Goal: Information Seeking & Learning: Learn about a topic

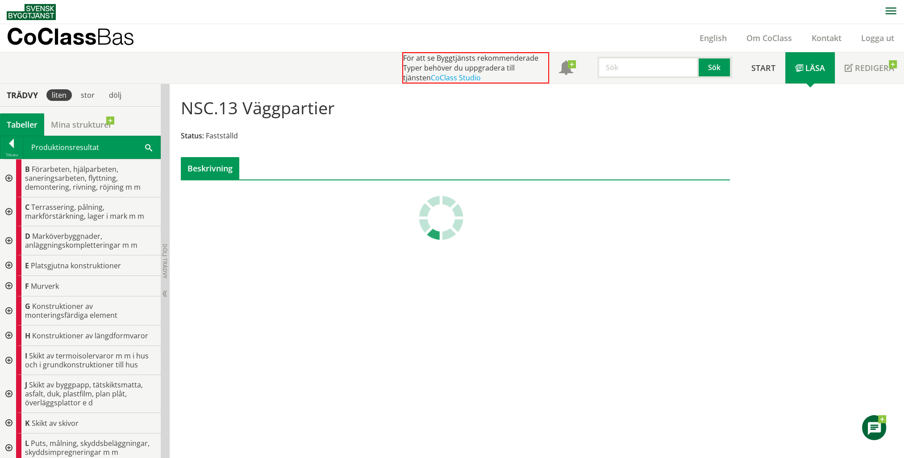
scroll to position [402, 0]
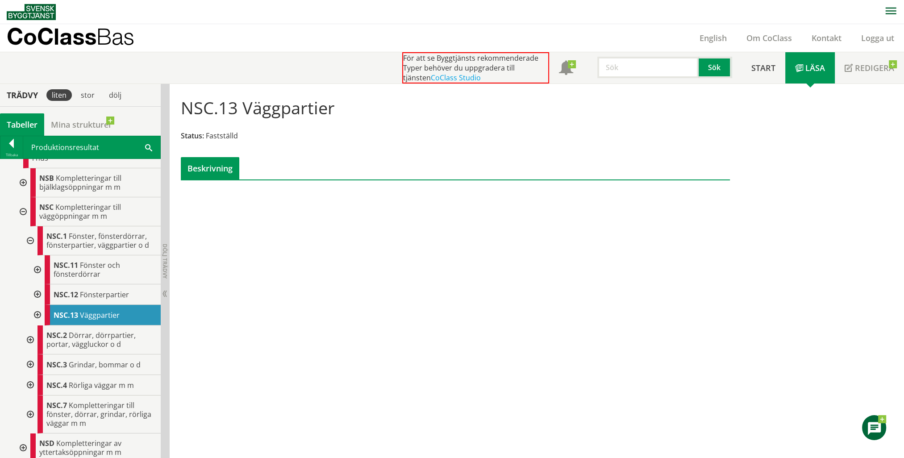
click at [30, 240] on div at bounding box center [29, 240] width 16 height 29
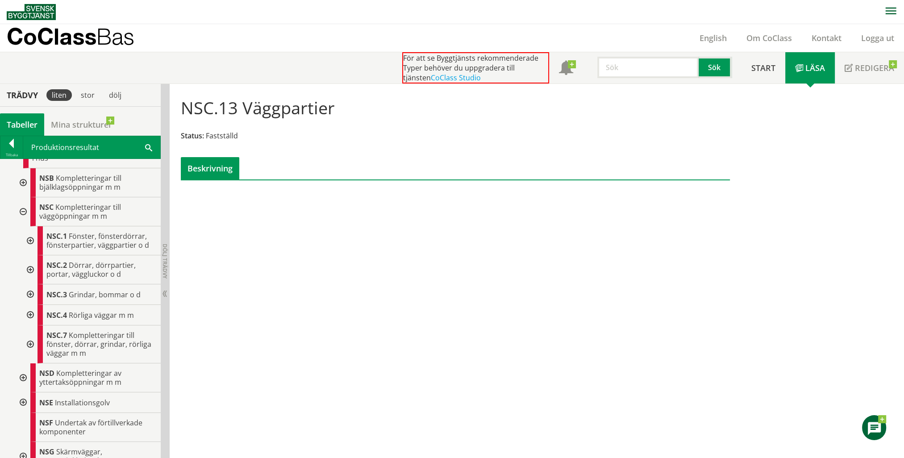
click at [30, 270] on div at bounding box center [29, 269] width 16 height 29
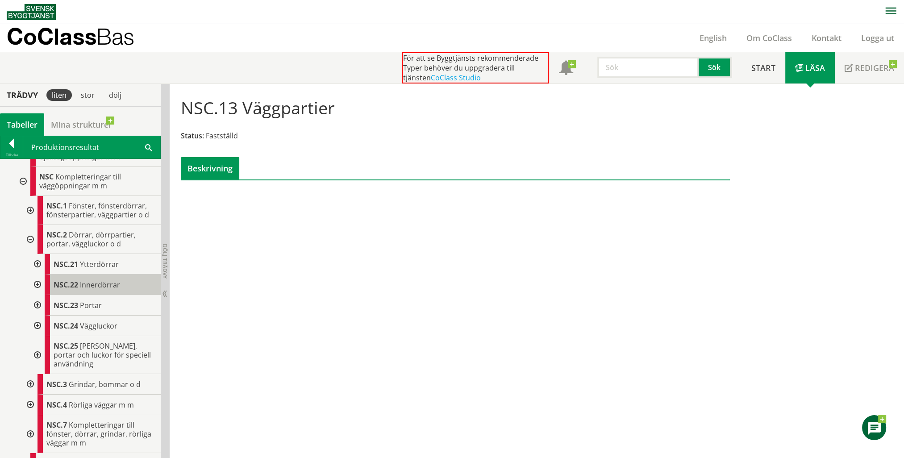
scroll to position [446, 0]
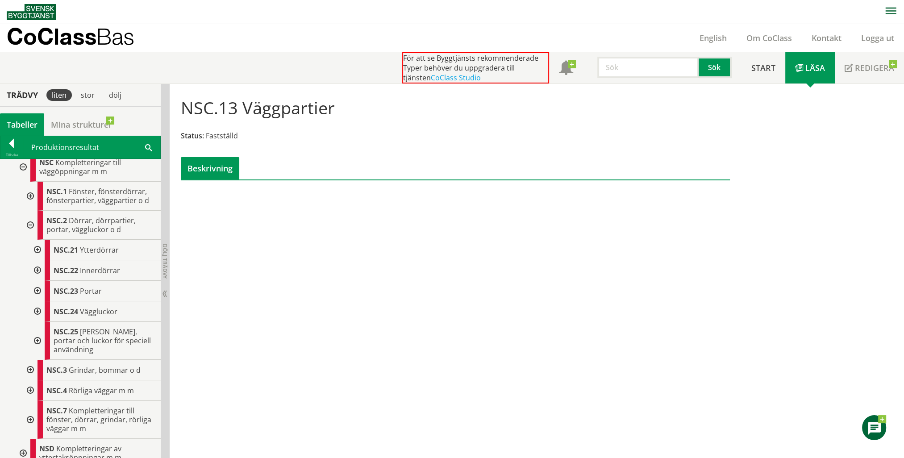
click at [38, 288] on div at bounding box center [37, 291] width 16 height 21
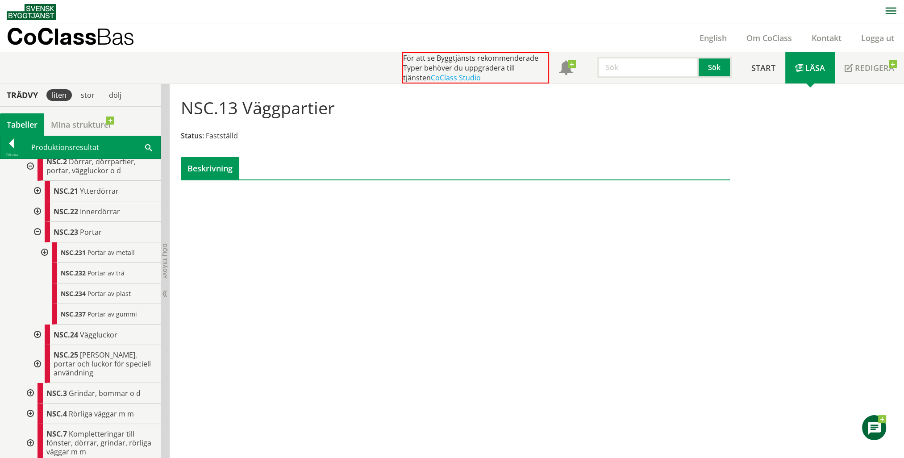
scroll to position [536, 0]
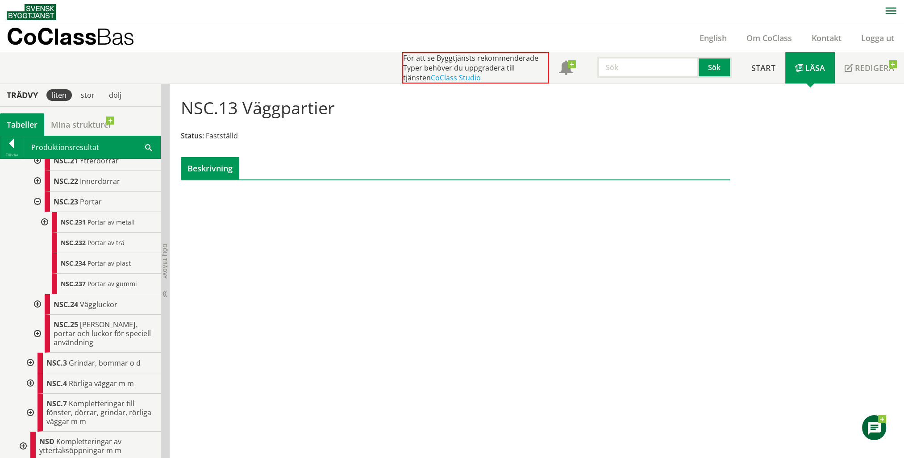
click at [35, 197] on div at bounding box center [37, 201] width 16 height 21
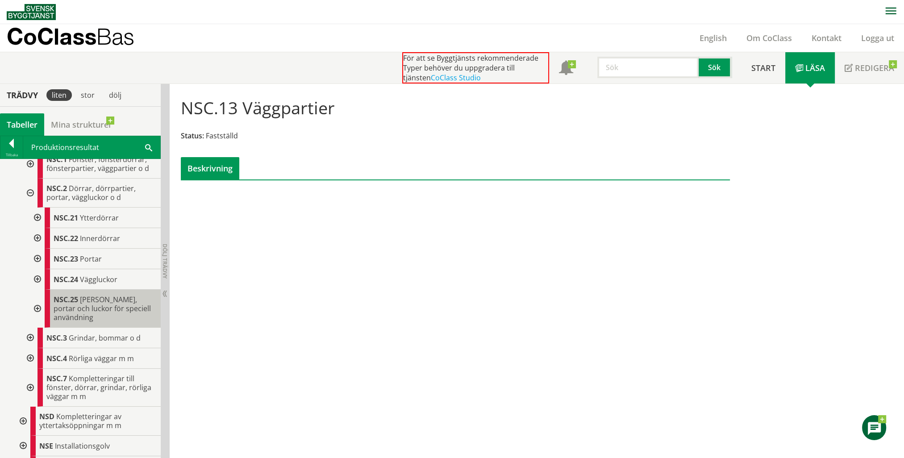
scroll to position [491, 0]
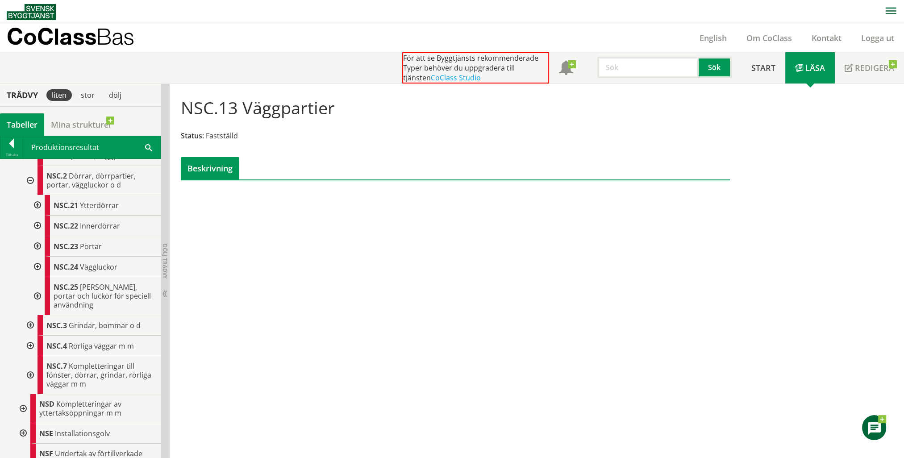
click at [30, 370] on div at bounding box center [29, 375] width 16 height 38
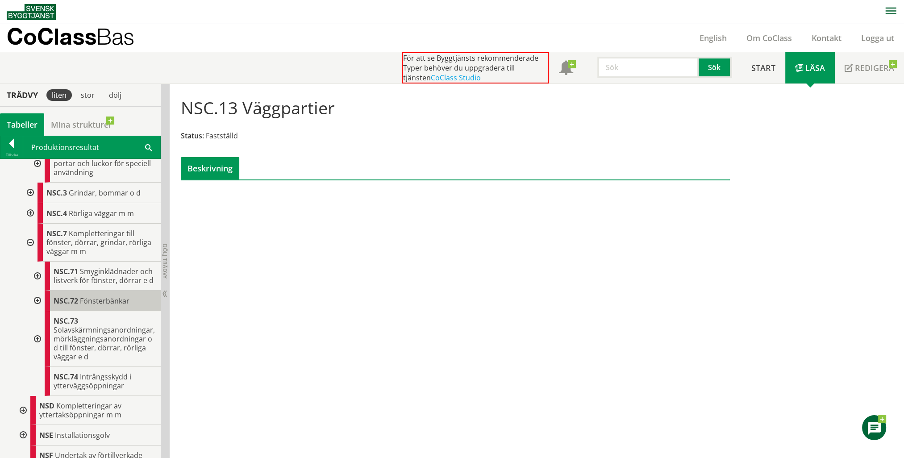
scroll to position [625, 0]
click at [32, 241] on div at bounding box center [29, 241] width 16 height 38
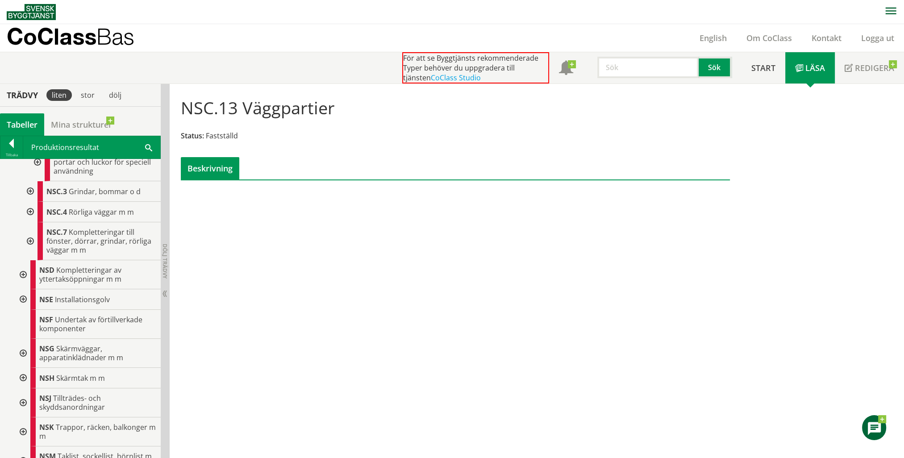
click at [32, 210] on div at bounding box center [29, 212] width 16 height 21
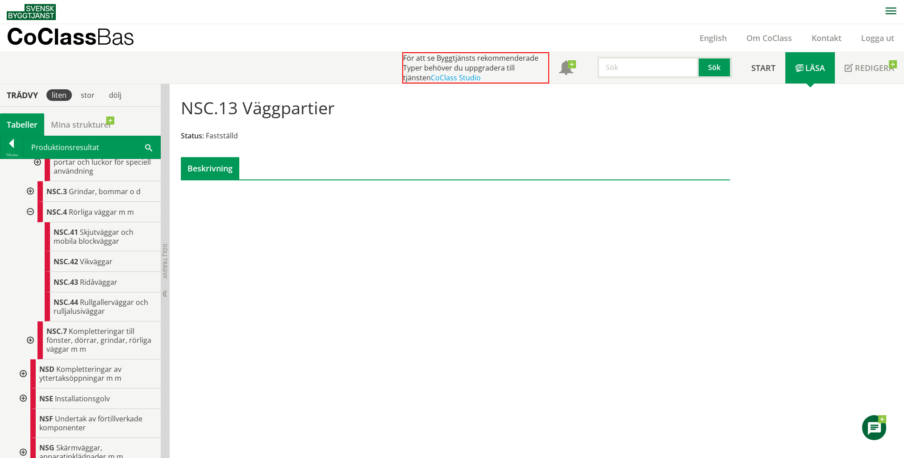
click at [32, 210] on div at bounding box center [29, 212] width 16 height 21
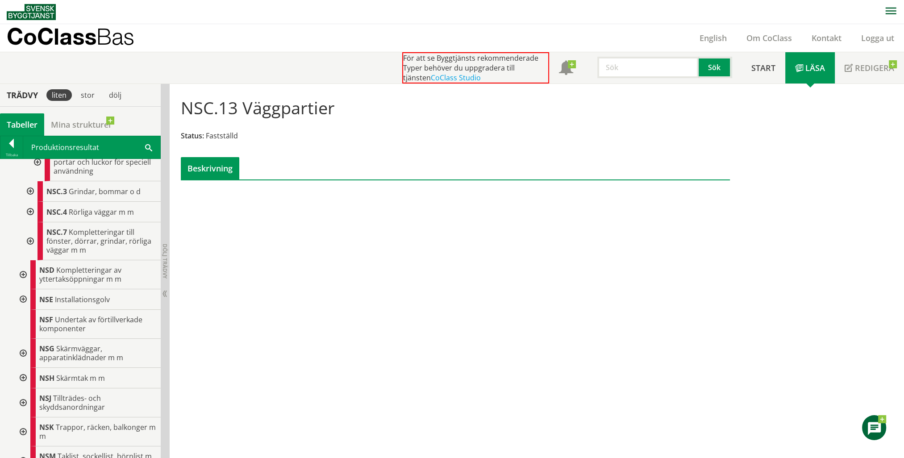
click at [28, 188] on div at bounding box center [29, 191] width 16 height 21
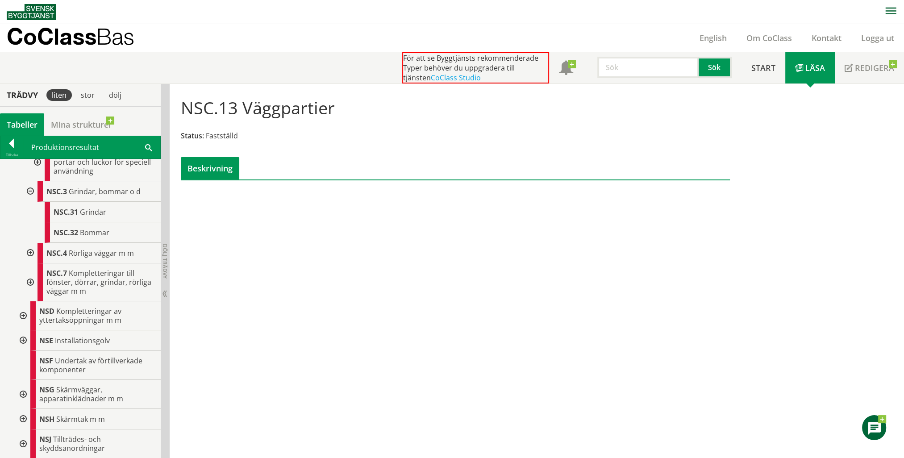
click at [28, 188] on div at bounding box center [29, 191] width 16 height 21
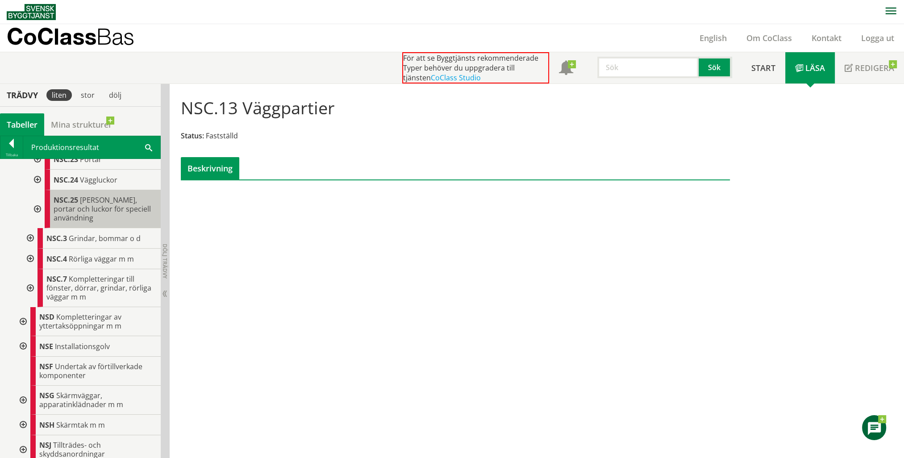
scroll to position [536, 0]
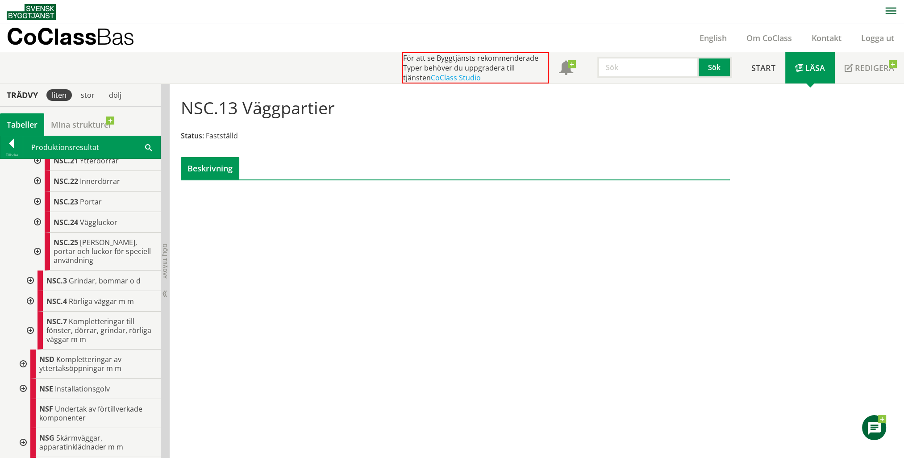
click at [39, 248] on div at bounding box center [37, 252] width 16 height 38
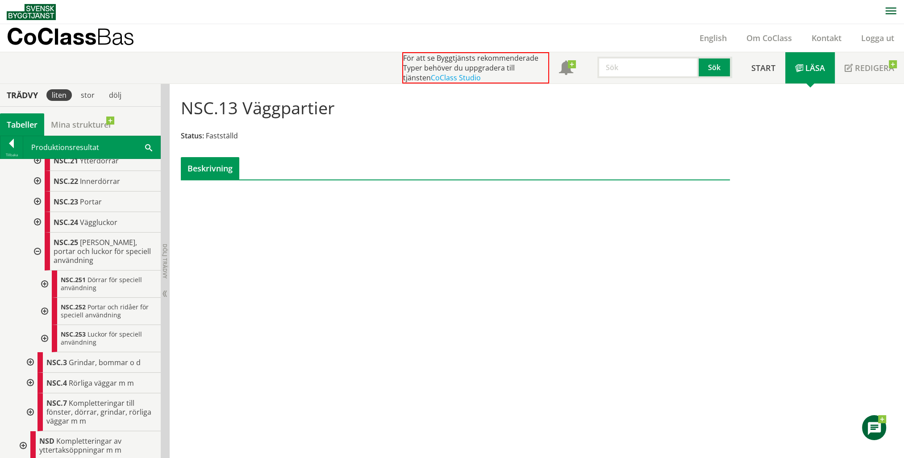
click at [39, 248] on div at bounding box center [37, 252] width 16 height 38
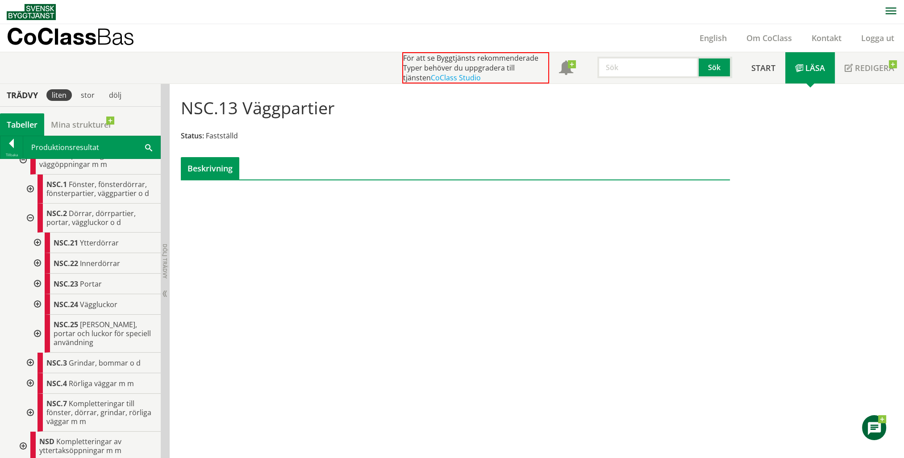
scroll to position [446, 0]
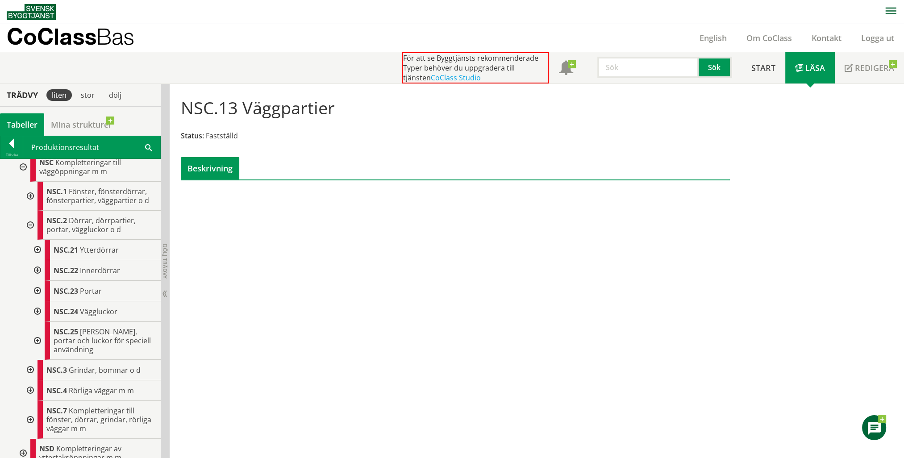
click at [38, 308] on div at bounding box center [37, 311] width 16 height 21
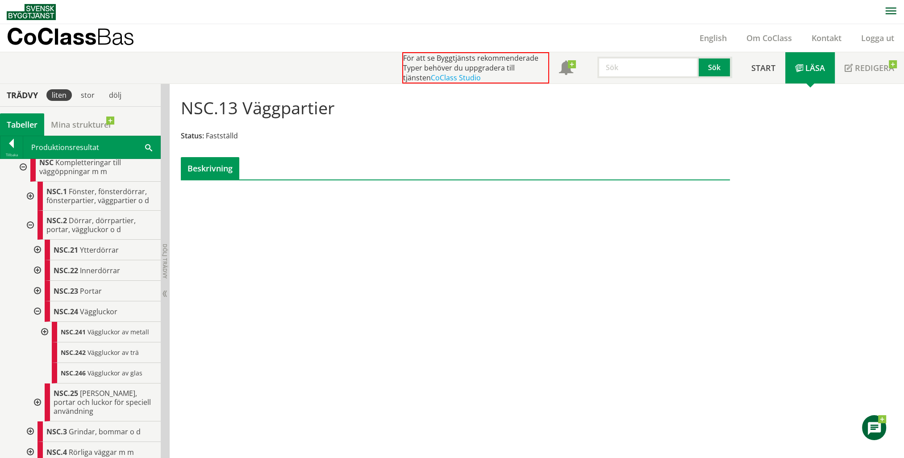
click at [38, 308] on div at bounding box center [37, 311] width 16 height 21
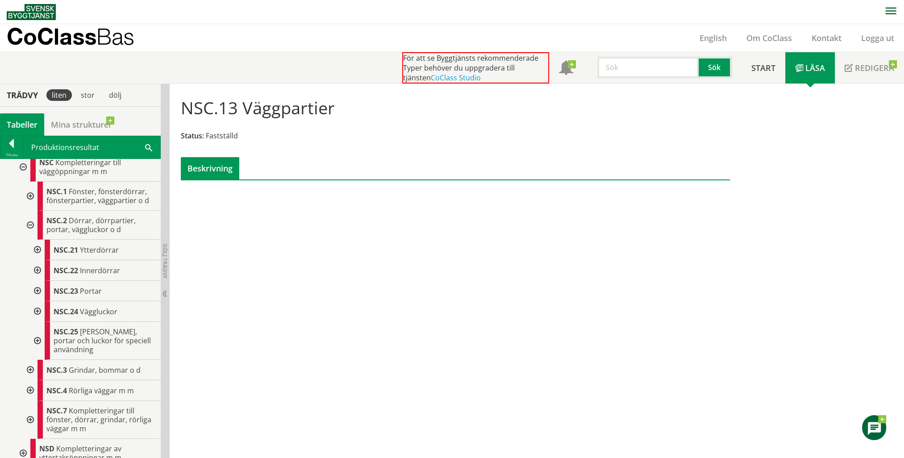
click at [27, 415] on div at bounding box center [29, 420] width 16 height 38
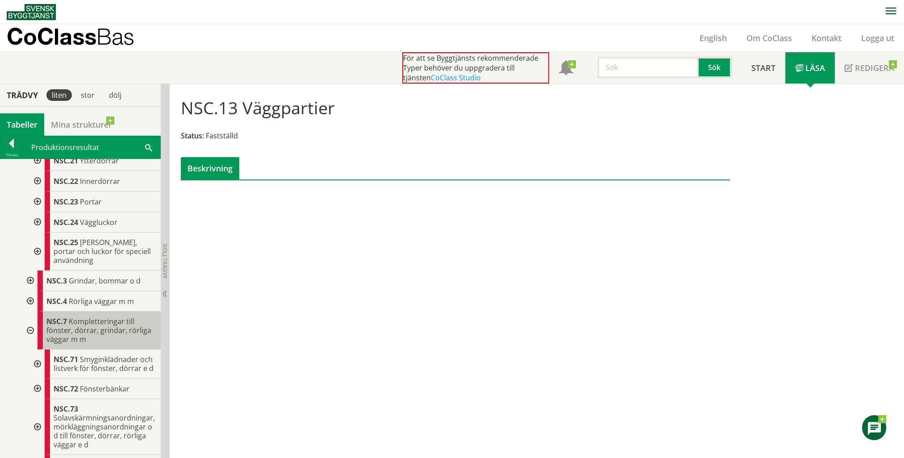
scroll to position [625, 0]
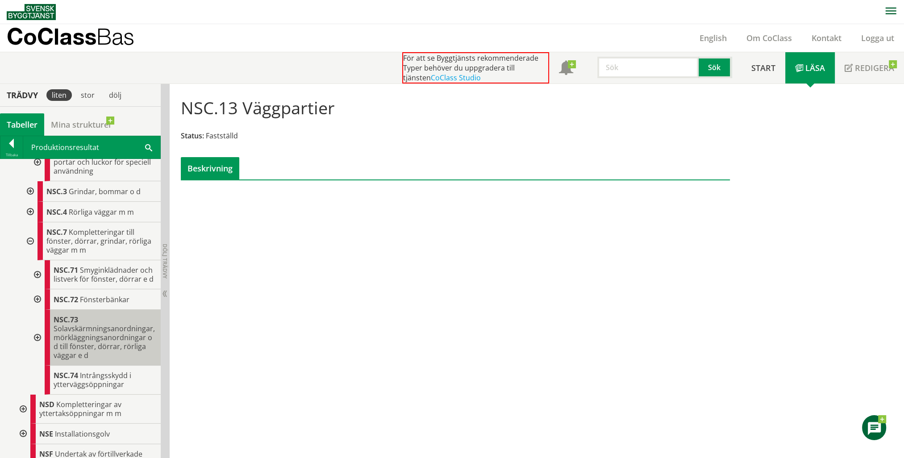
click at [87, 343] on div "NSC.73 Solavskärmningsanordningar, mörkläggningsanordningar o d till fönster, d…" at bounding box center [103, 338] width 116 height 56
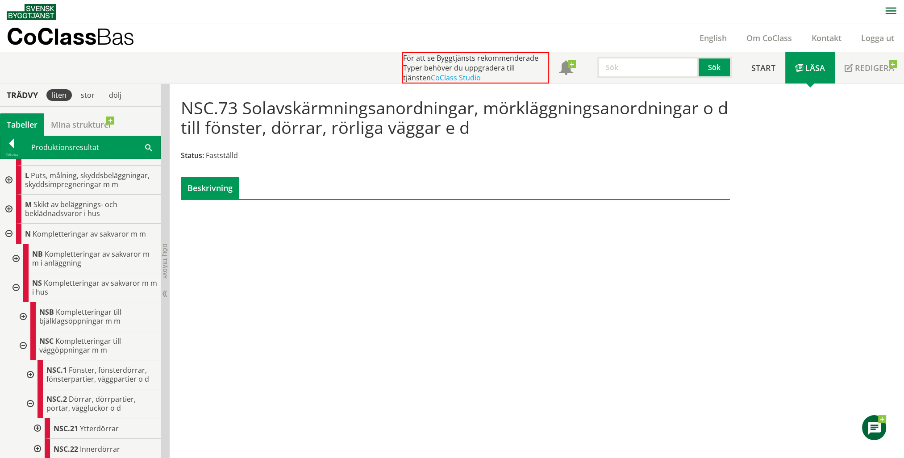
scroll to position [134, 0]
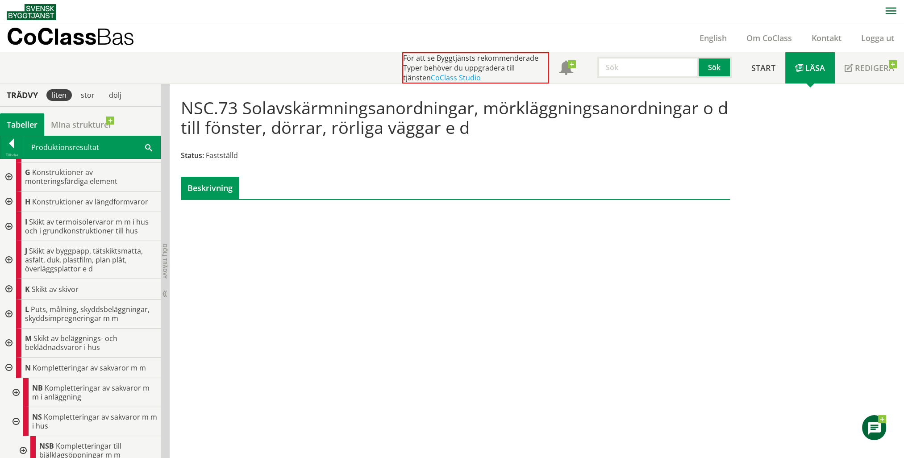
click at [5, 366] on div at bounding box center [8, 367] width 16 height 21
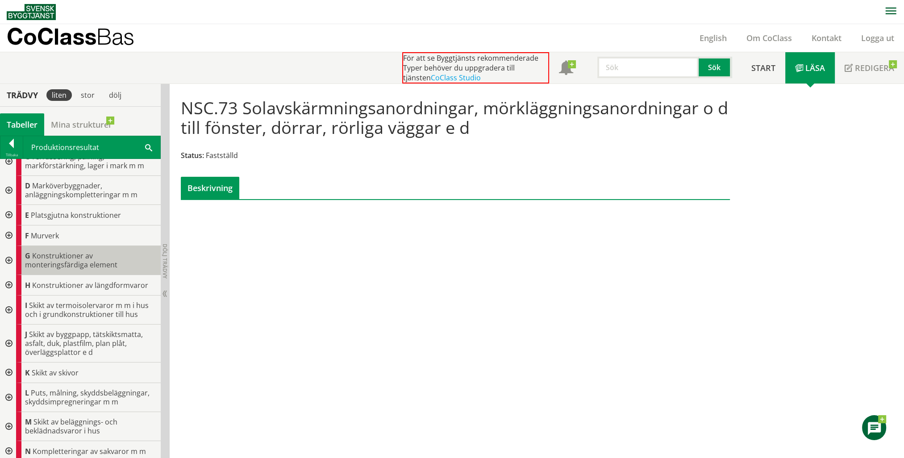
scroll to position [0, 0]
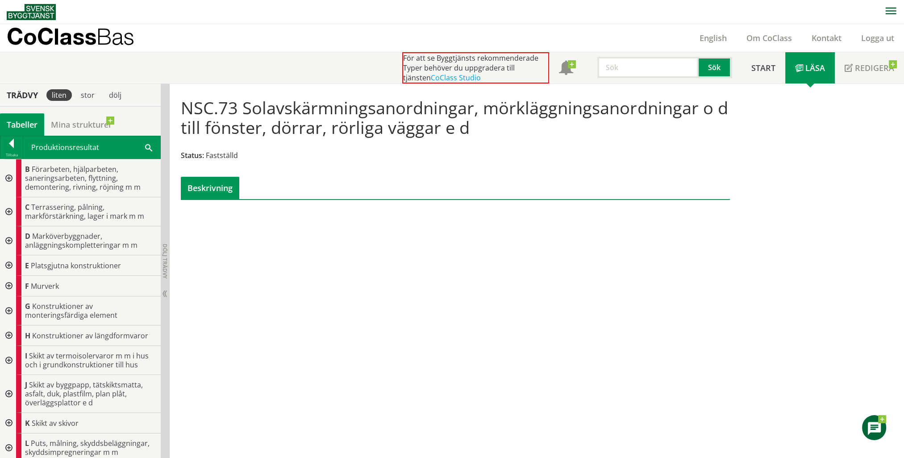
click at [10, 210] on div at bounding box center [8, 211] width 16 height 29
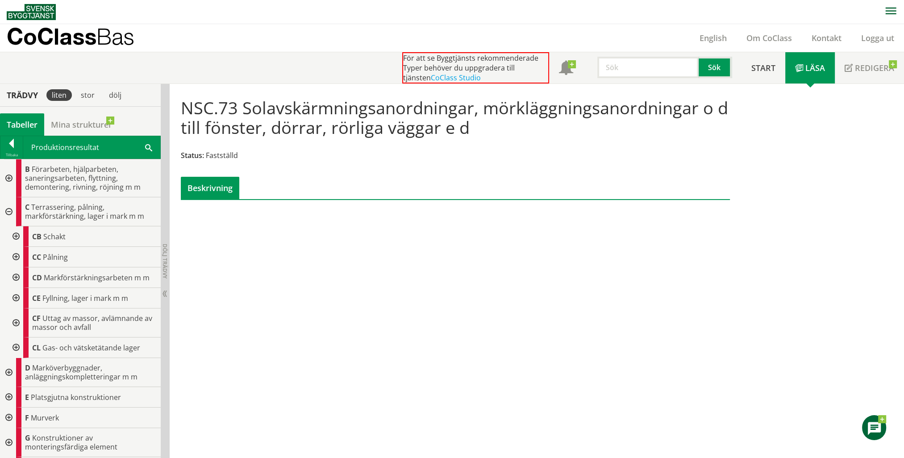
click at [10, 210] on div at bounding box center [8, 211] width 16 height 29
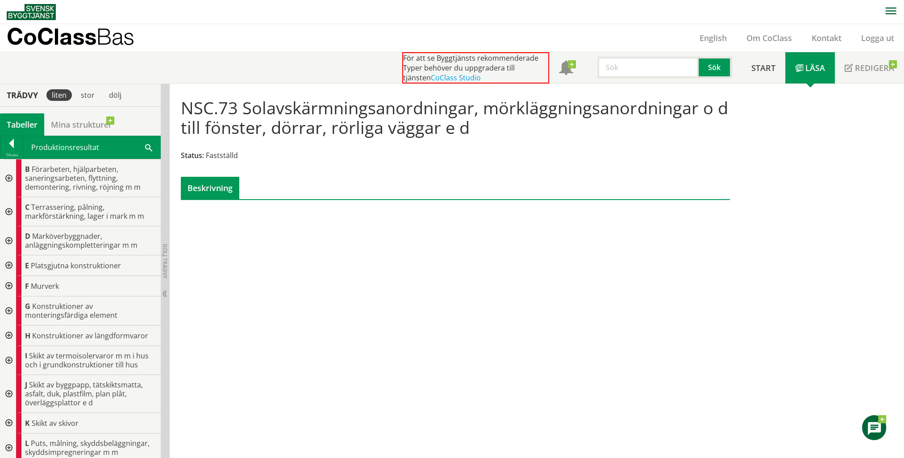
click at [13, 210] on div at bounding box center [8, 211] width 16 height 29
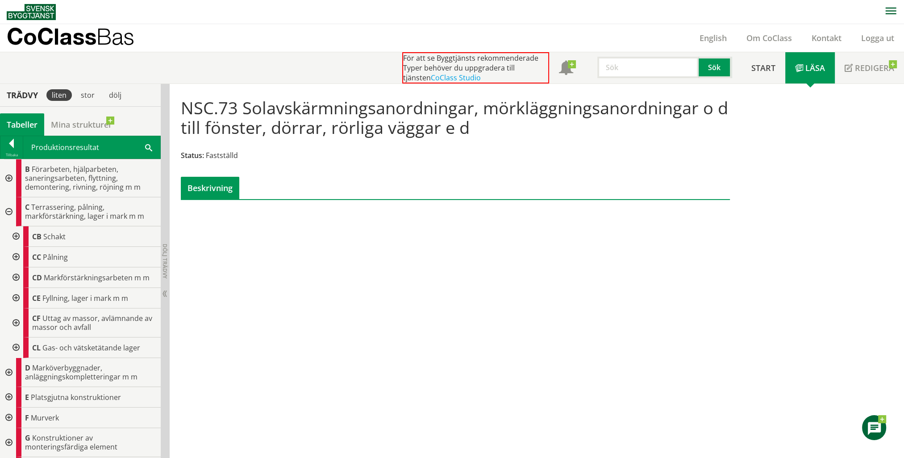
click at [17, 233] on div at bounding box center [15, 236] width 16 height 21
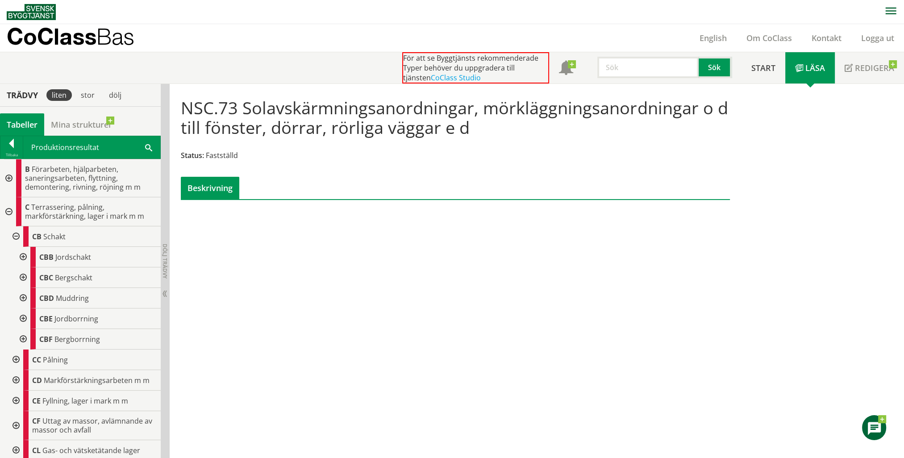
click at [17, 233] on div at bounding box center [15, 236] width 16 height 21
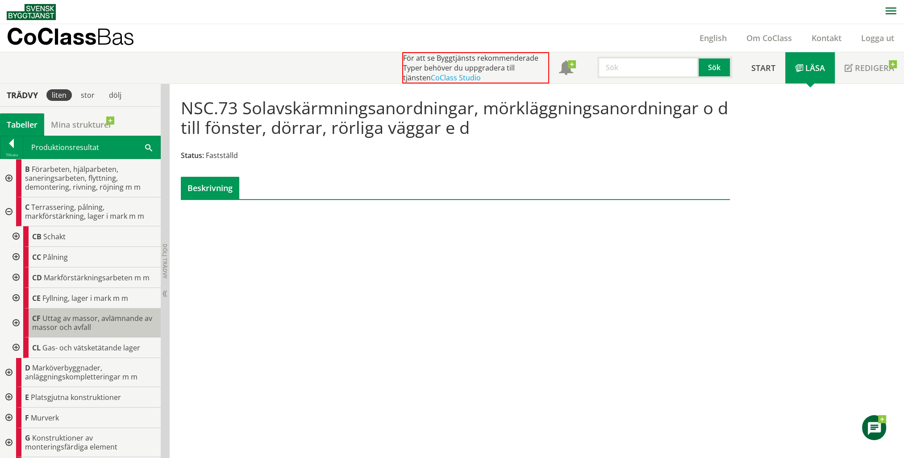
scroll to position [45, 0]
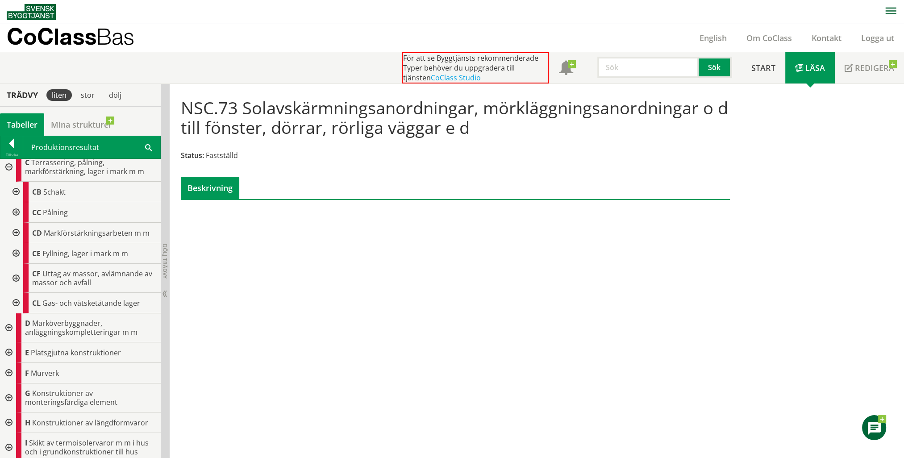
click at [7, 328] on div at bounding box center [8, 327] width 16 height 29
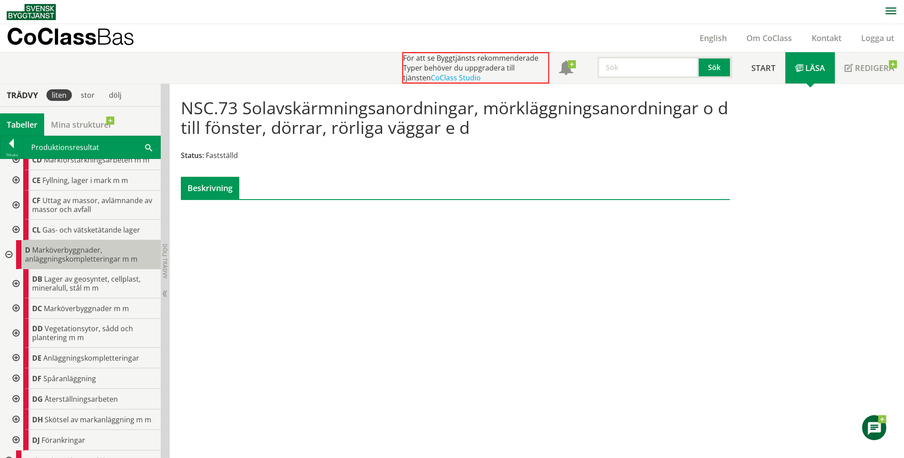
scroll to position [134, 0]
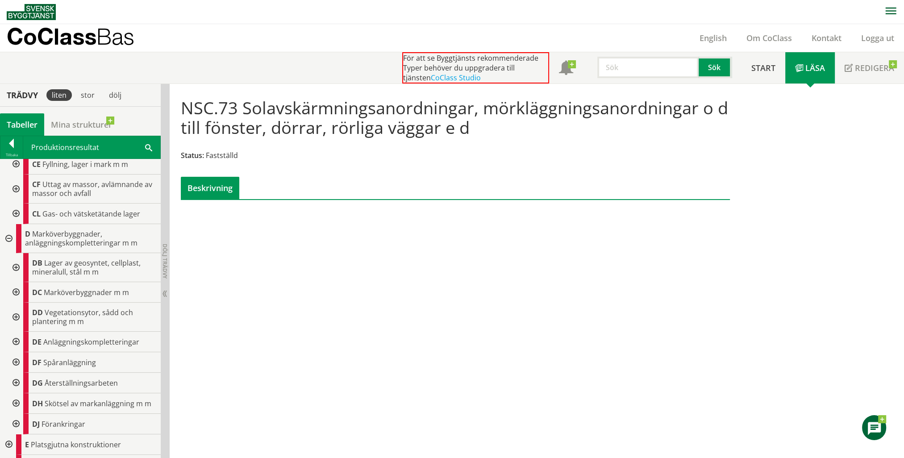
click at [17, 383] on div at bounding box center [15, 383] width 16 height 21
click at [17, 263] on div at bounding box center [15, 267] width 16 height 29
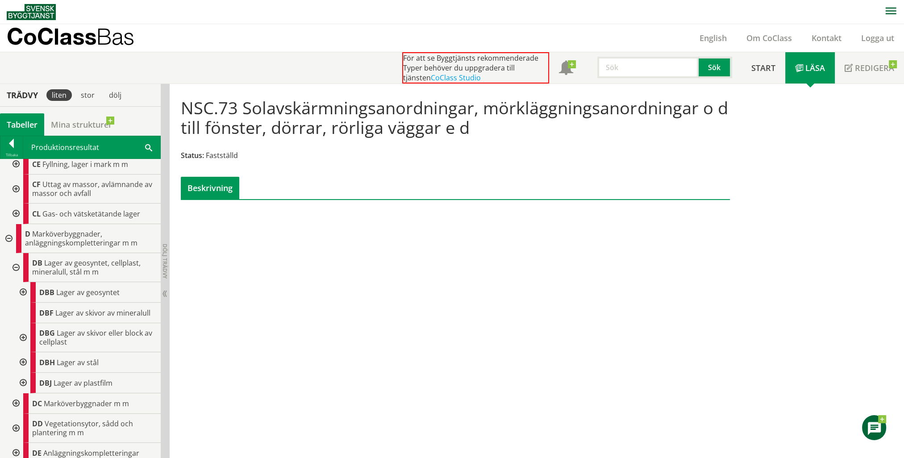
click at [17, 263] on div at bounding box center [15, 267] width 16 height 29
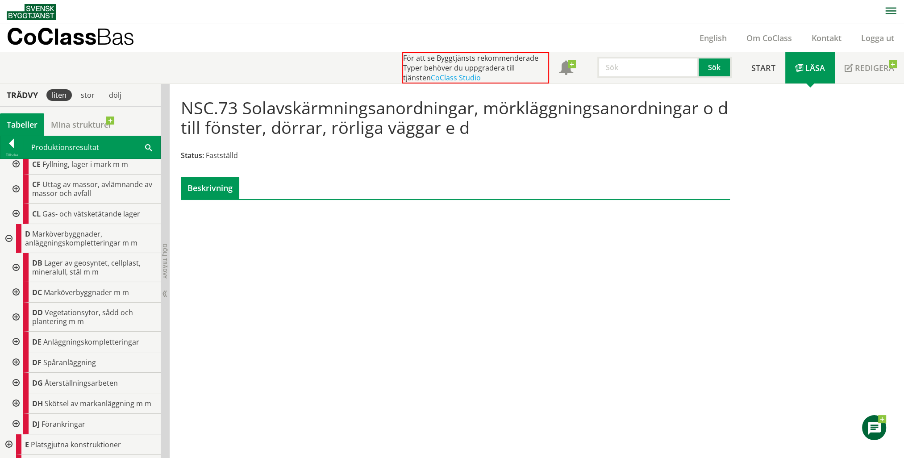
click at [10, 238] on div at bounding box center [8, 238] width 16 height 29
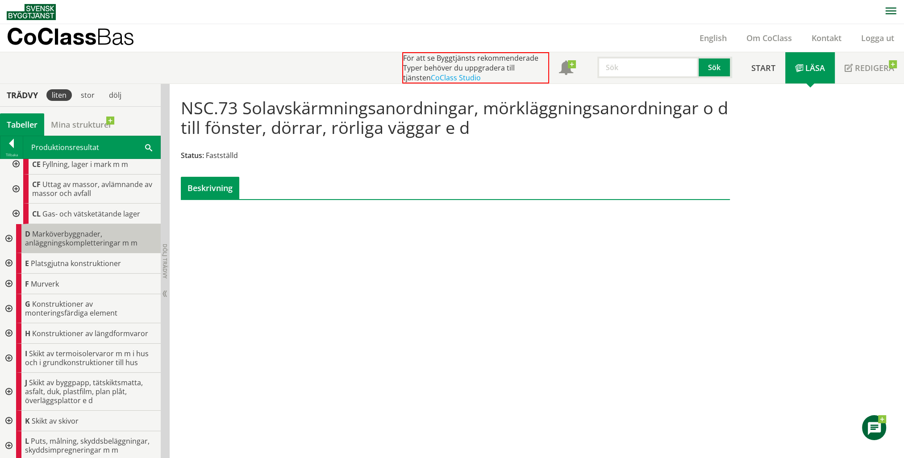
scroll to position [0, 0]
